Goal: Navigation & Orientation: Find specific page/section

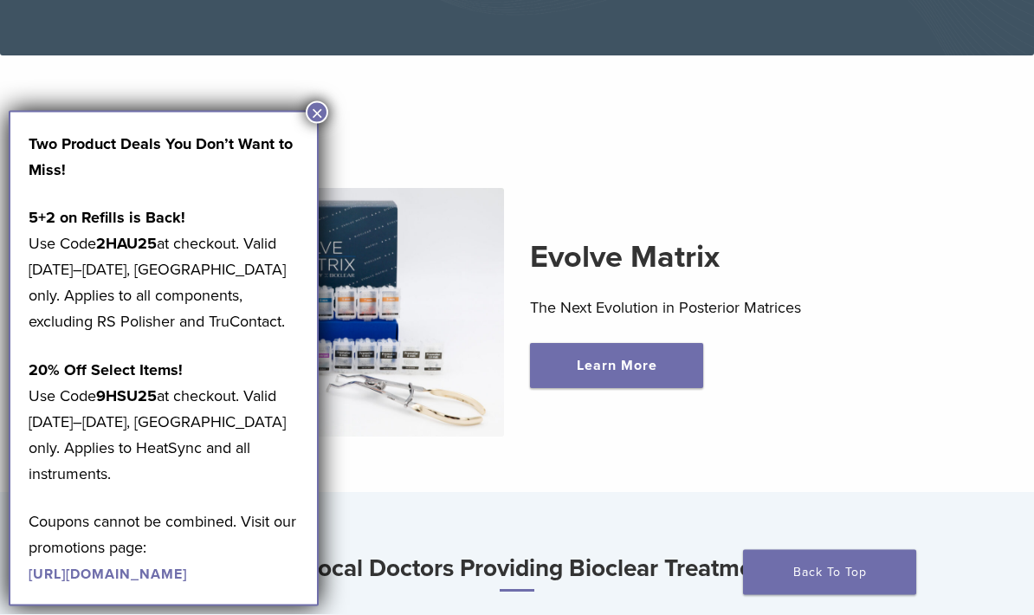
scroll to position [366, 0]
click at [309, 107] on button "×" at bounding box center [317, 112] width 23 height 23
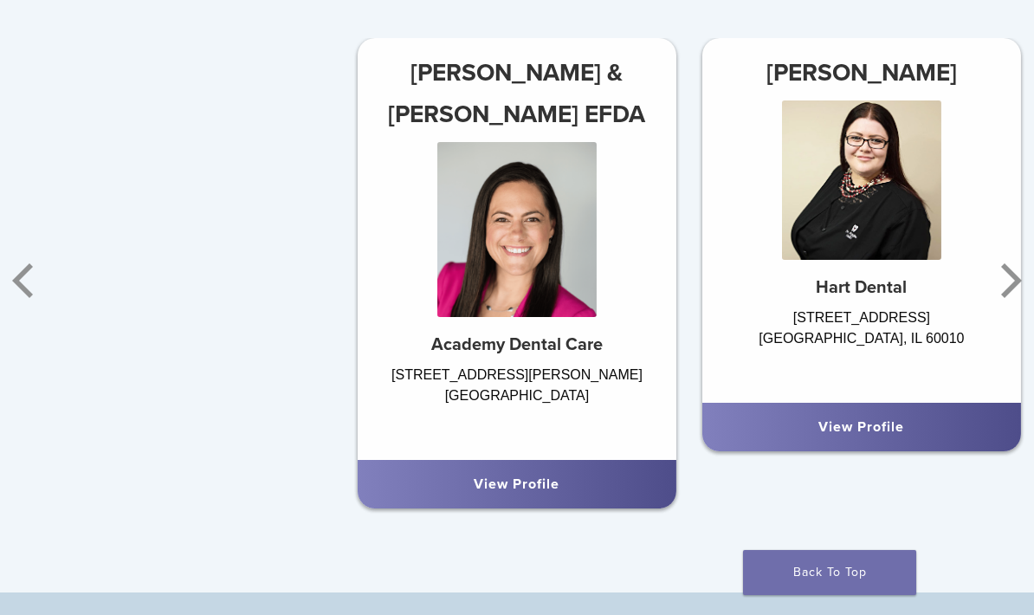
scroll to position [962, 0]
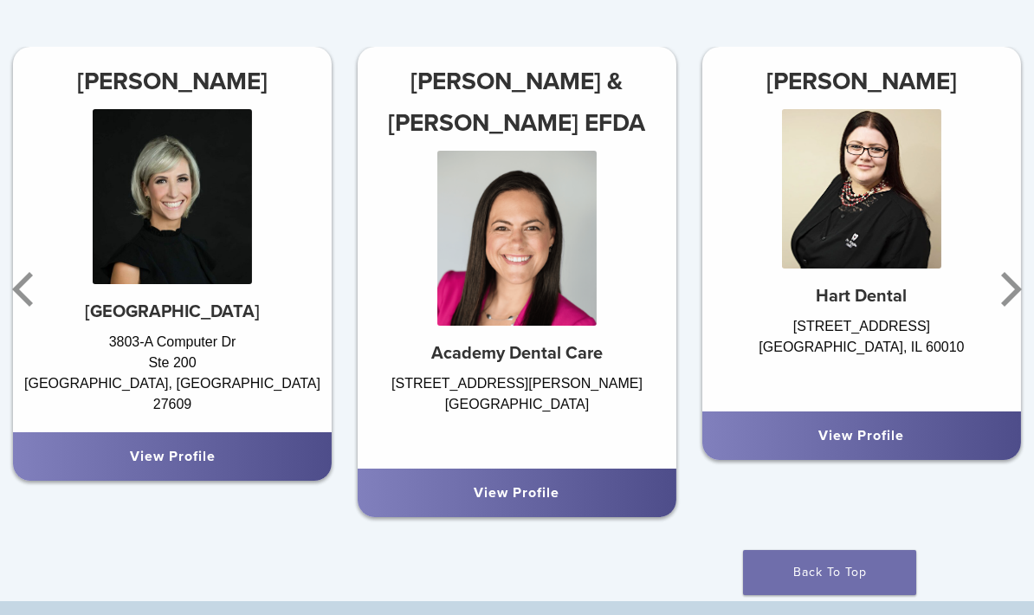
click at [1003, 277] on icon "Next" at bounding box center [1008, 289] width 35 height 104
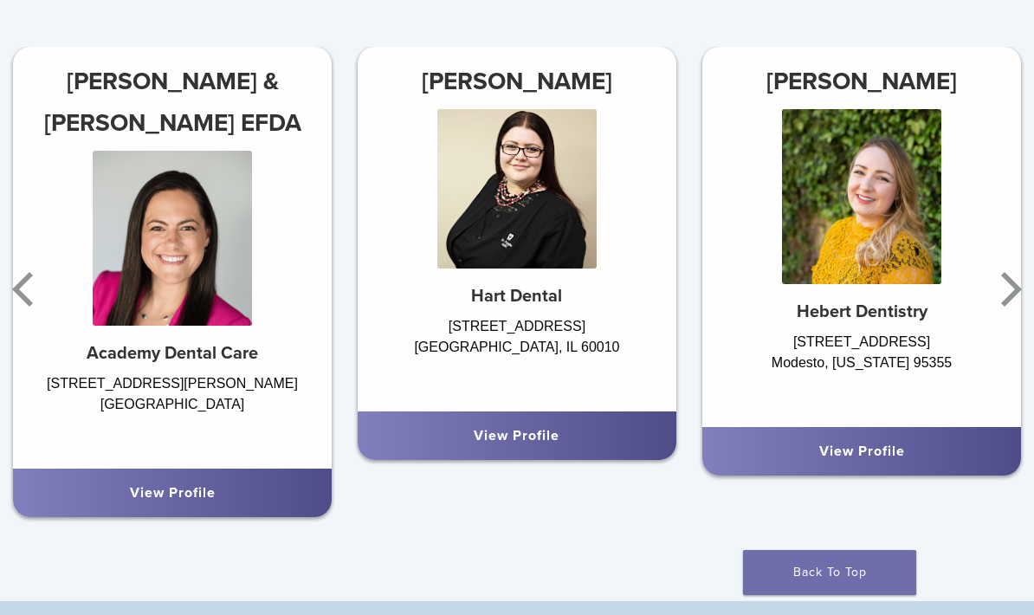
click at [997, 283] on icon "Next" at bounding box center [1008, 289] width 35 height 104
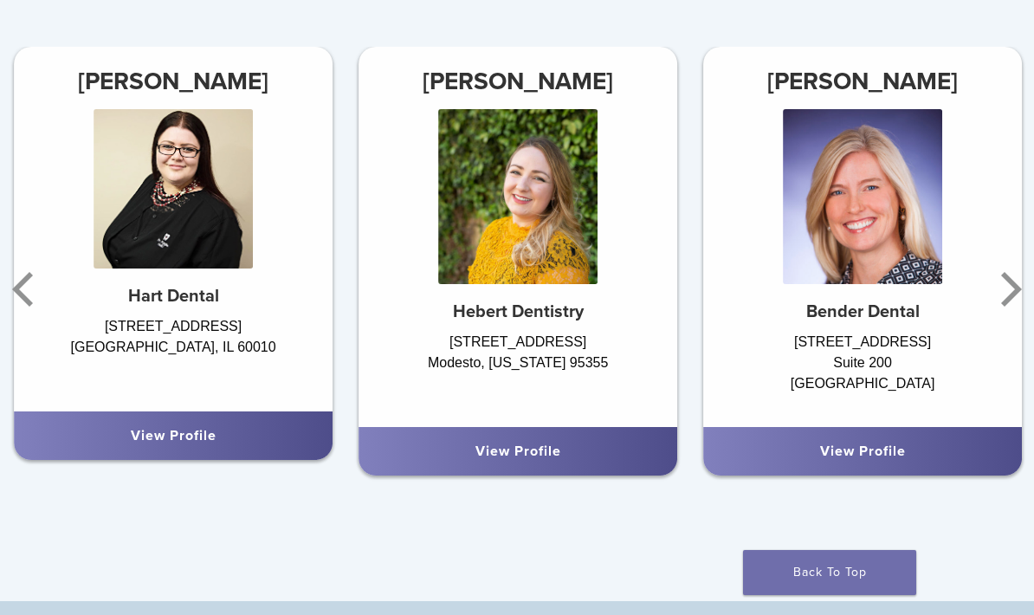
click at [999, 283] on icon "Next" at bounding box center [1008, 289] width 35 height 104
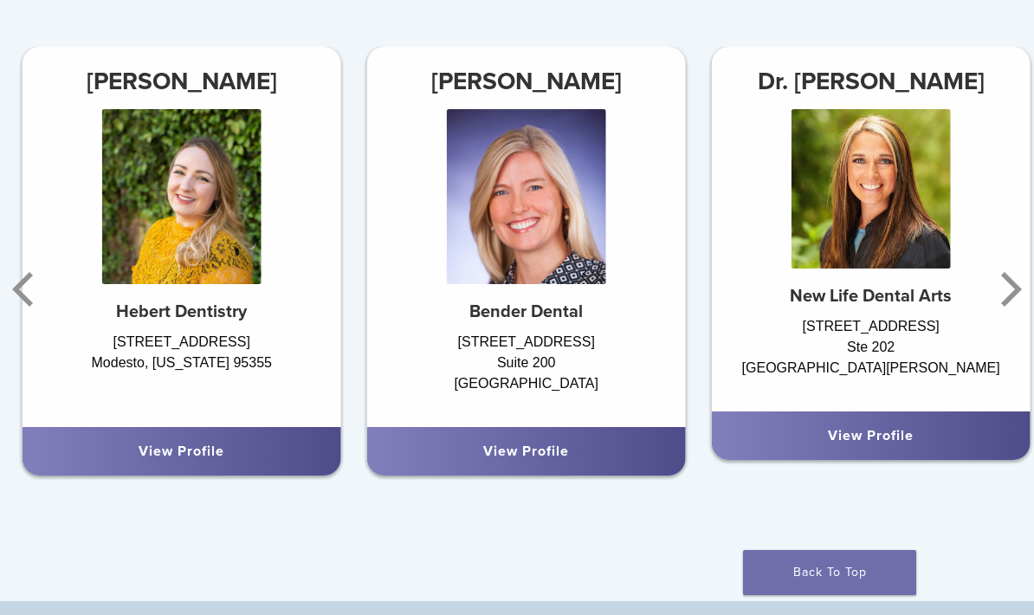
click at [998, 286] on icon "Next" at bounding box center [1008, 289] width 35 height 104
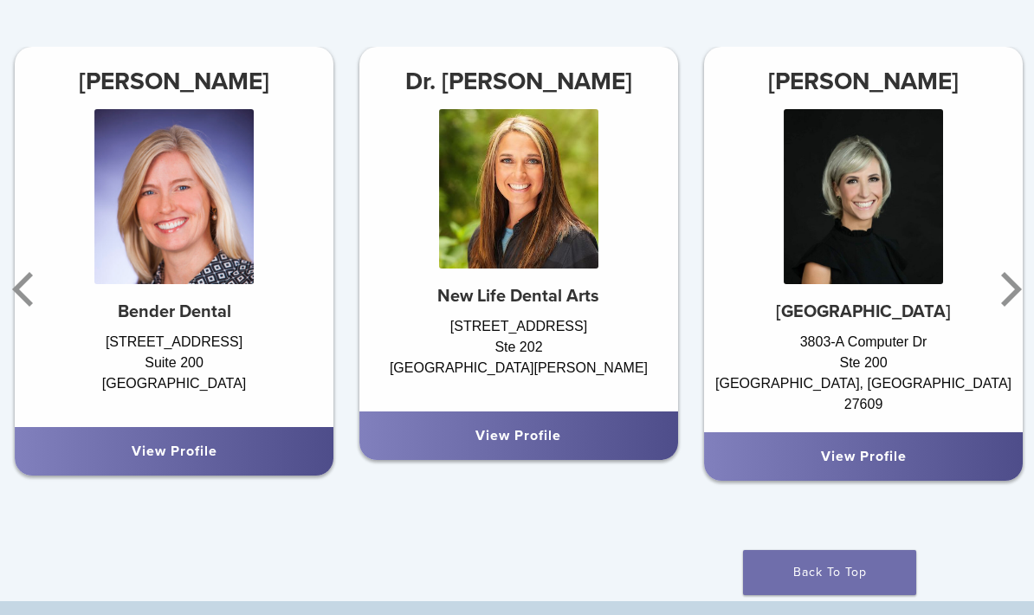
click at [1002, 287] on icon "Next" at bounding box center [1008, 289] width 35 height 104
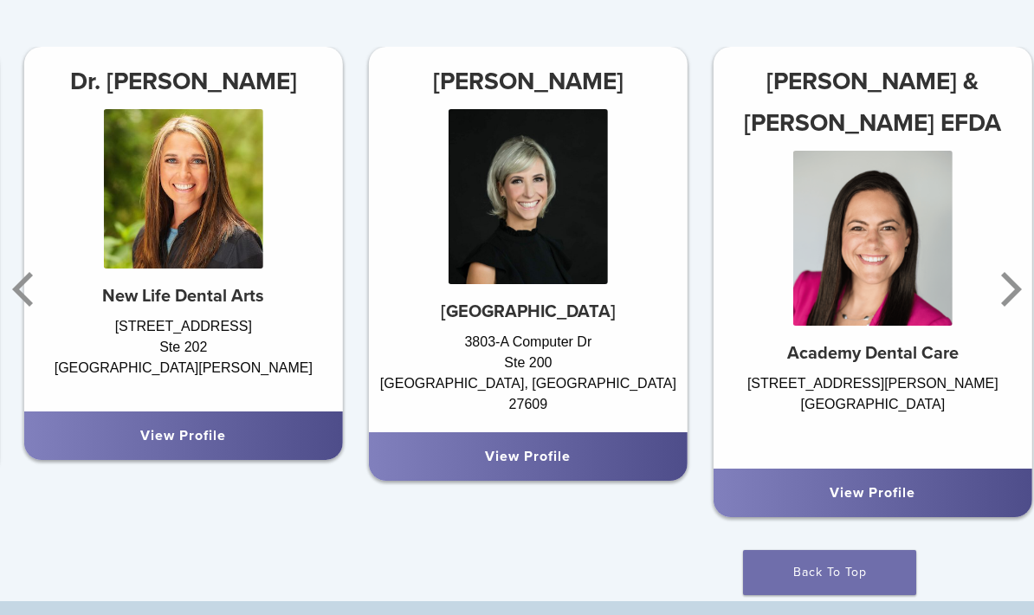
click at [1003, 286] on icon "Next" at bounding box center [1008, 289] width 35 height 104
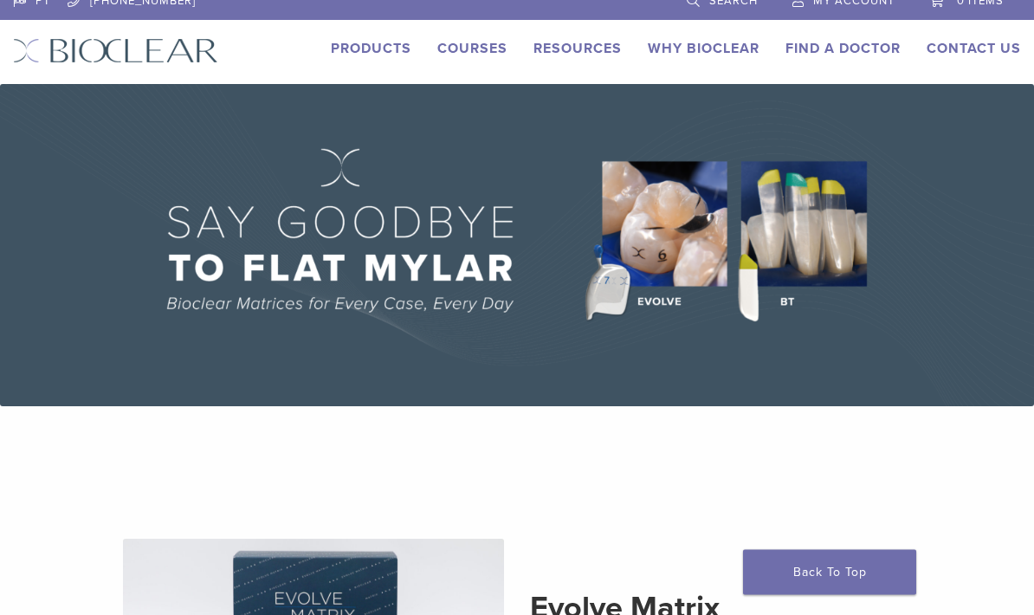
scroll to position [0, 0]
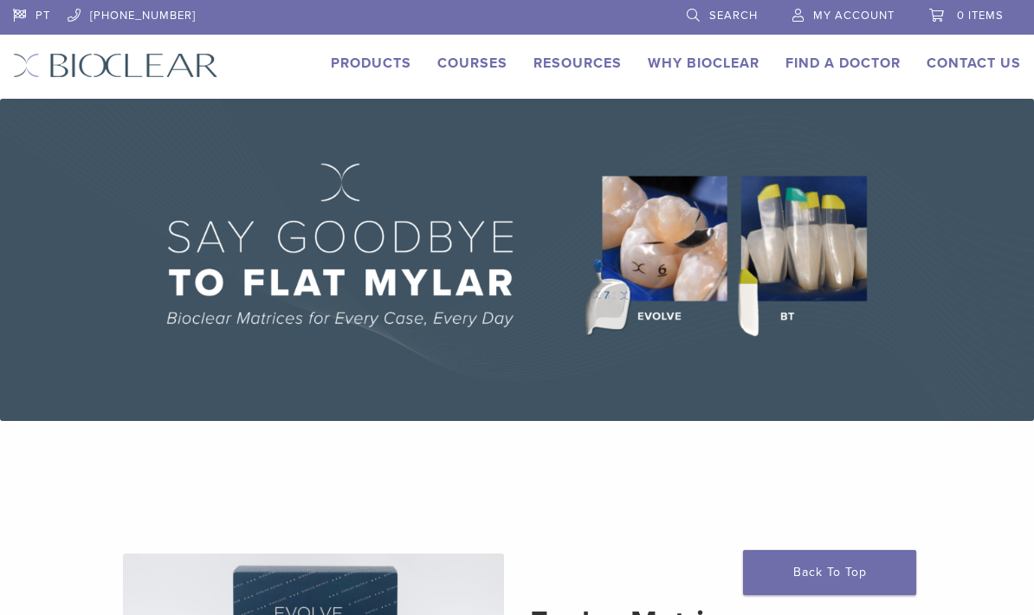
click at [378, 88] on div "PT 1.855.712.5327 Search My Account 0 items Cart No products in the cart. Back …" at bounding box center [517, 49] width 1034 height 99
click at [396, 70] on link "Products" at bounding box center [371, 63] width 81 height 17
